Goal: Task Accomplishment & Management: Use online tool/utility

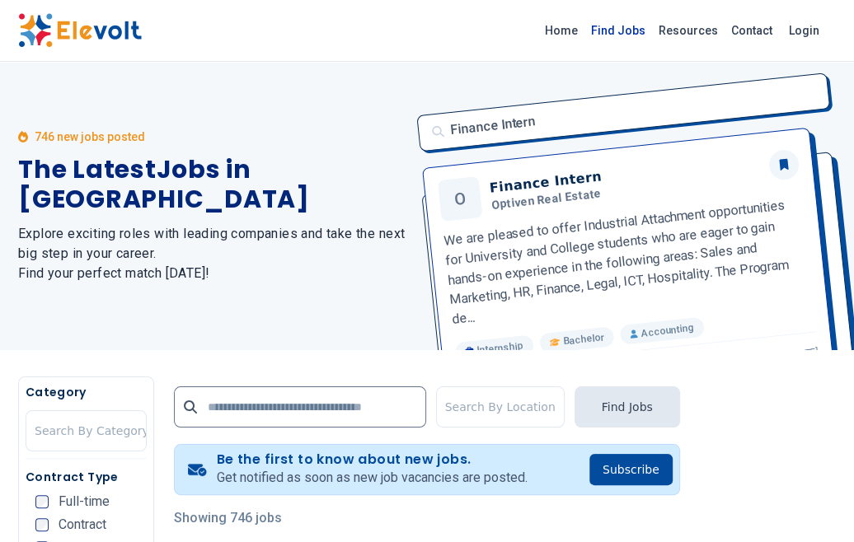
click at [622, 30] on link "Find Jobs" at bounding box center [618, 30] width 68 height 26
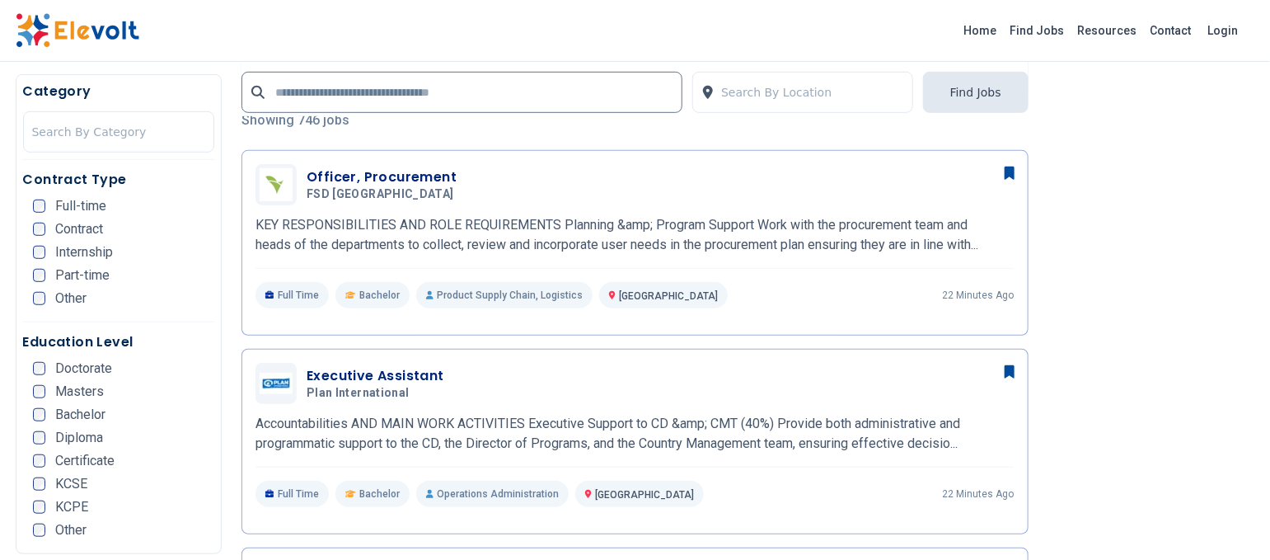
scroll to position [330, 0]
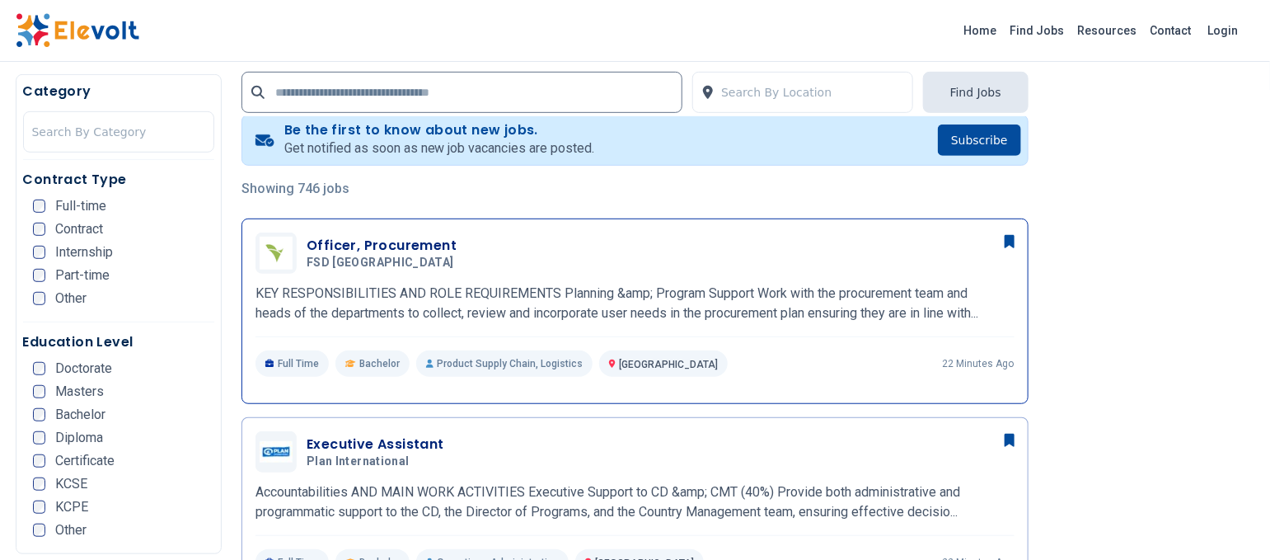
click at [413, 241] on h3 "Officer, Procurement" at bounding box center [383, 246] width 153 height 20
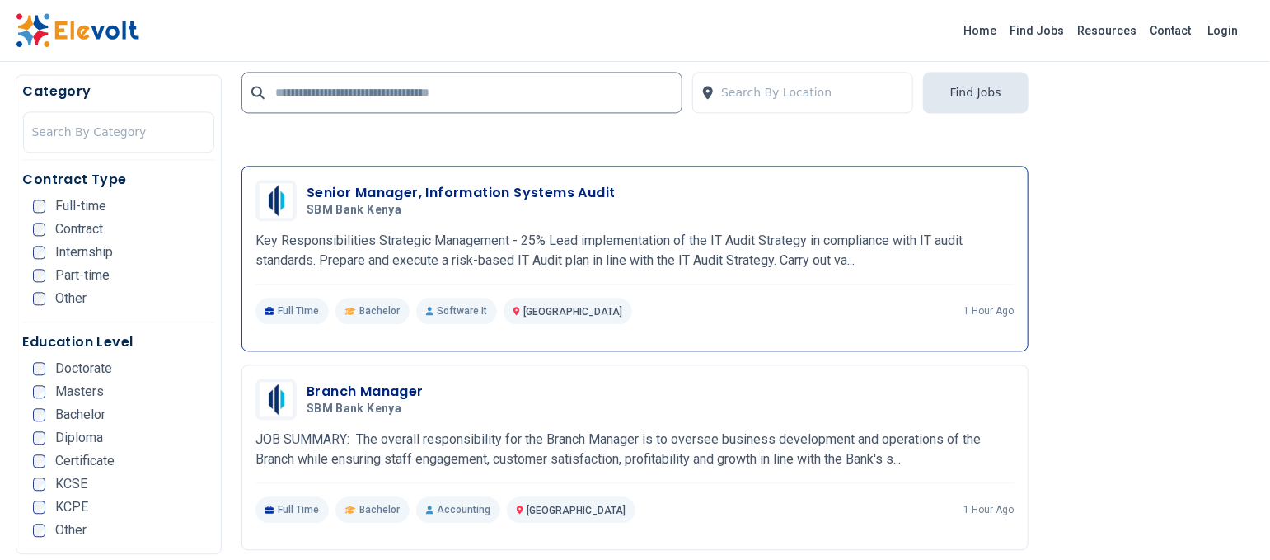
scroll to position [1538, 0]
